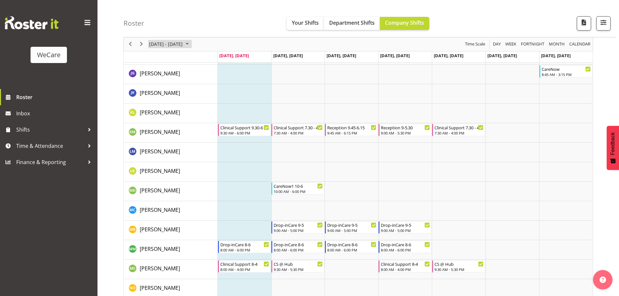
scroll to position [2177, 0]
click at [377, 22] on button "Department Shifts" at bounding box center [352, 23] width 56 height 13
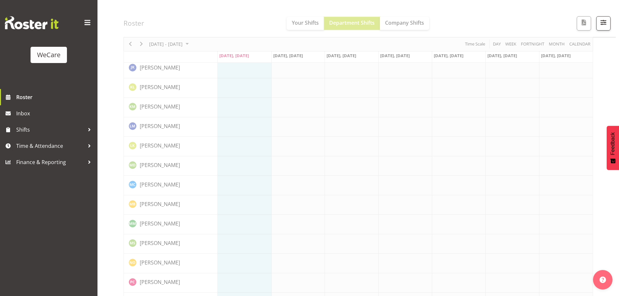
scroll to position [2151, 0]
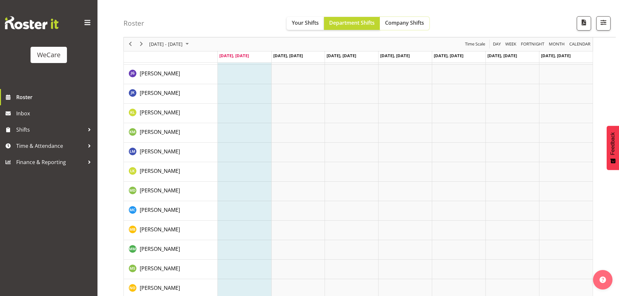
click at [420, 29] on button "Company Shifts" at bounding box center [404, 23] width 49 height 13
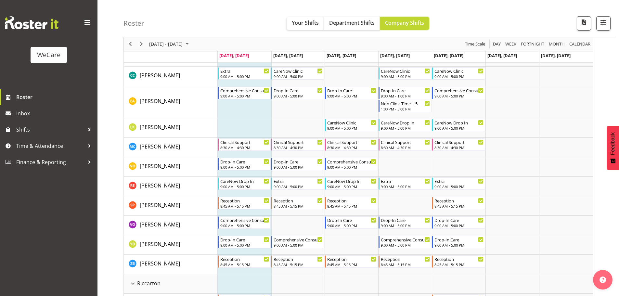
scroll to position [581, 0]
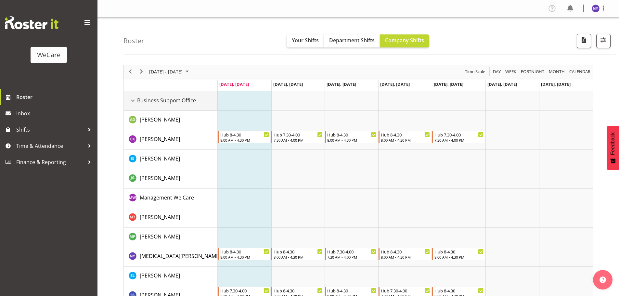
click at [135, 101] on div "Business Support Office resource" at bounding box center [133, 100] width 8 height 8
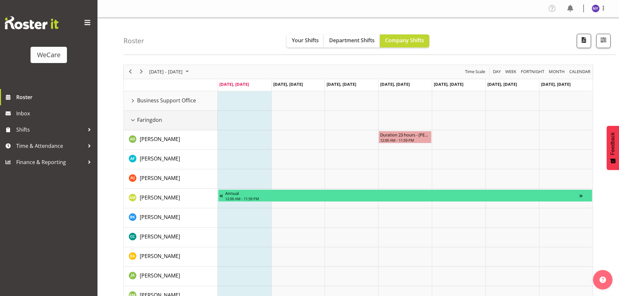
click at [131, 122] on div "Faringdon resource" at bounding box center [133, 120] width 8 height 8
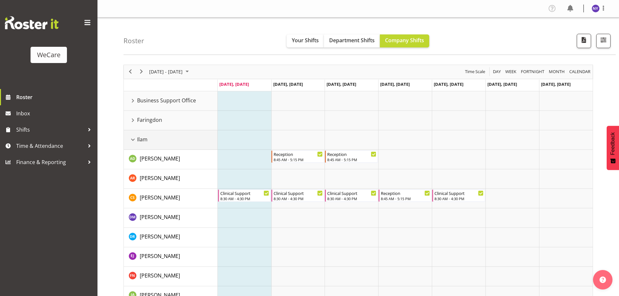
drag, startPoint x: 130, startPoint y: 138, endPoint x: 135, endPoint y: 153, distance: 16.3
click at [131, 138] on div "Ilam resource" at bounding box center [133, 139] width 8 height 8
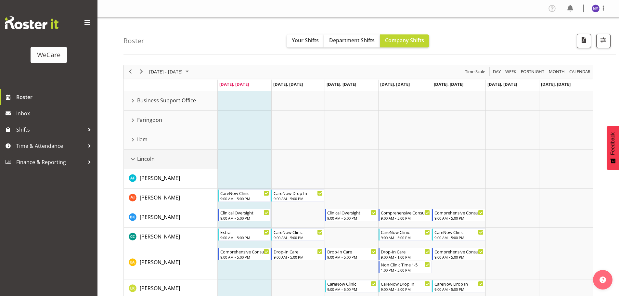
click at [135, 160] on div "Lincoln resource" at bounding box center [133, 159] width 8 height 8
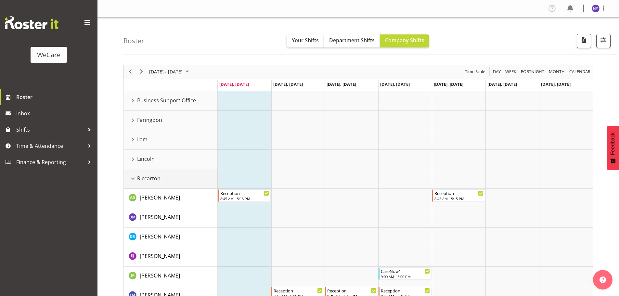
click at [133, 182] on div "Riccarton resource" at bounding box center [133, 178] width 8 height 8
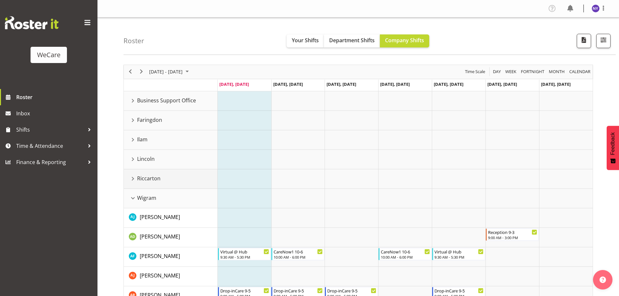
scroll to position [32, 0]
